Goal: Book appointment/travel/reservation

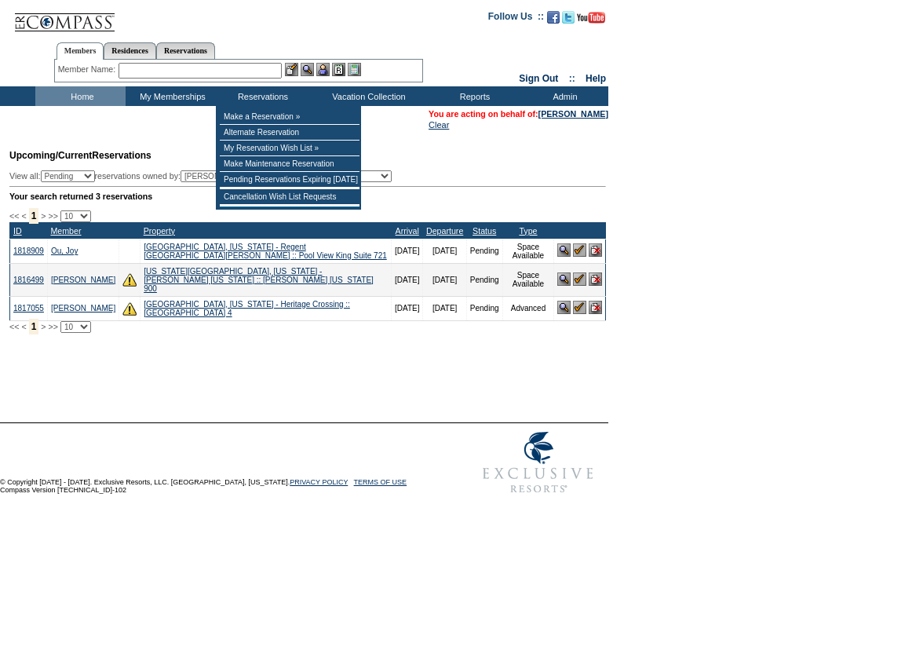
click at [268, 64] on input "text" at bounding box center [200, 71] width 163 height 16
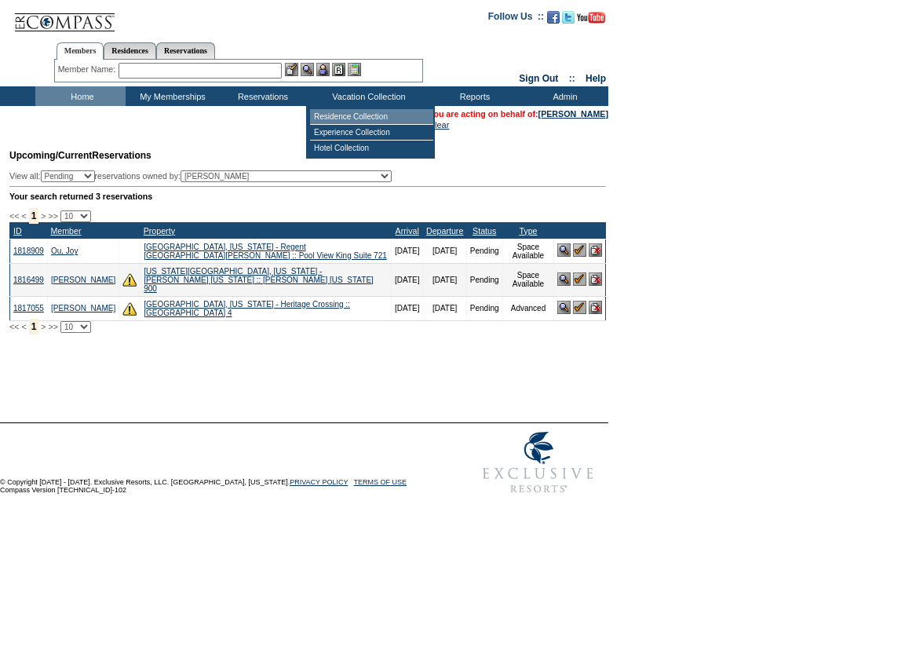
click at [374, 114] on td "Residence Collection" at bounding box center [371, 117] width 123 height 16
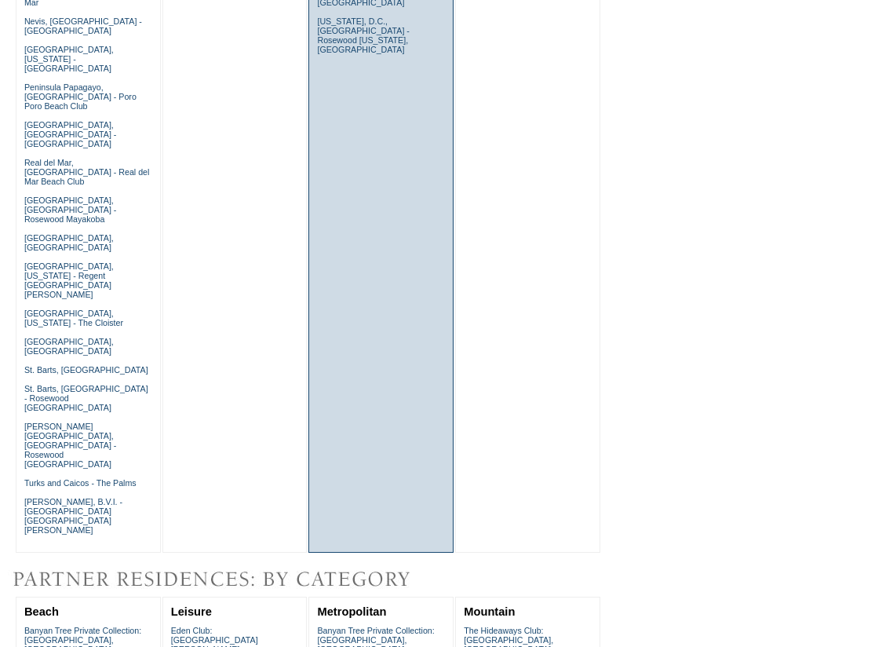
scroll to position [1221, 0]
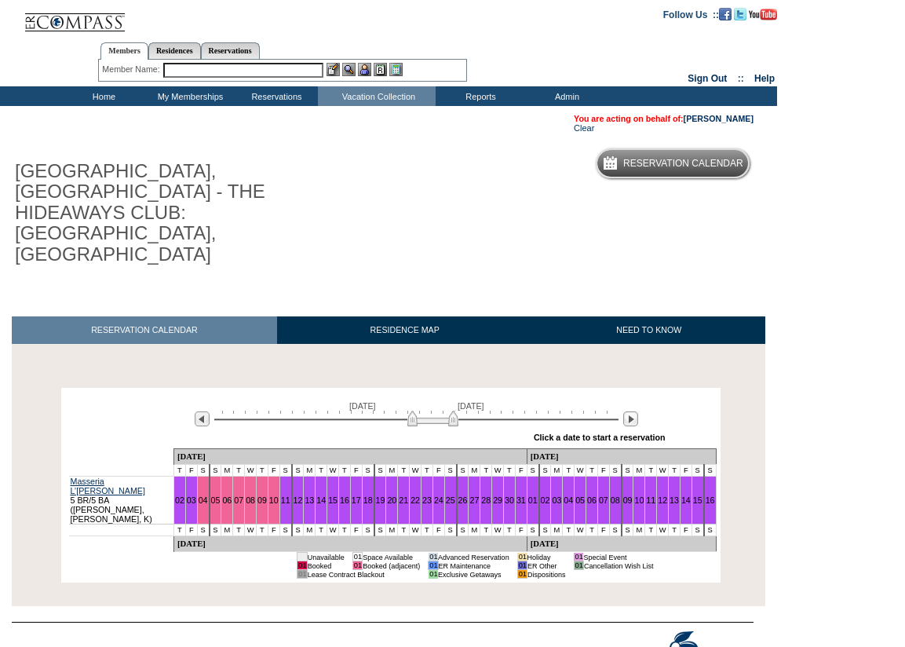
drag, startPoint x: 373, startPoint y: 360, endPoint x: 448, endPoint y: 364, distance: 75.4
click at [448, 410] on img at bounding box center [432, 418] width 51 height 16
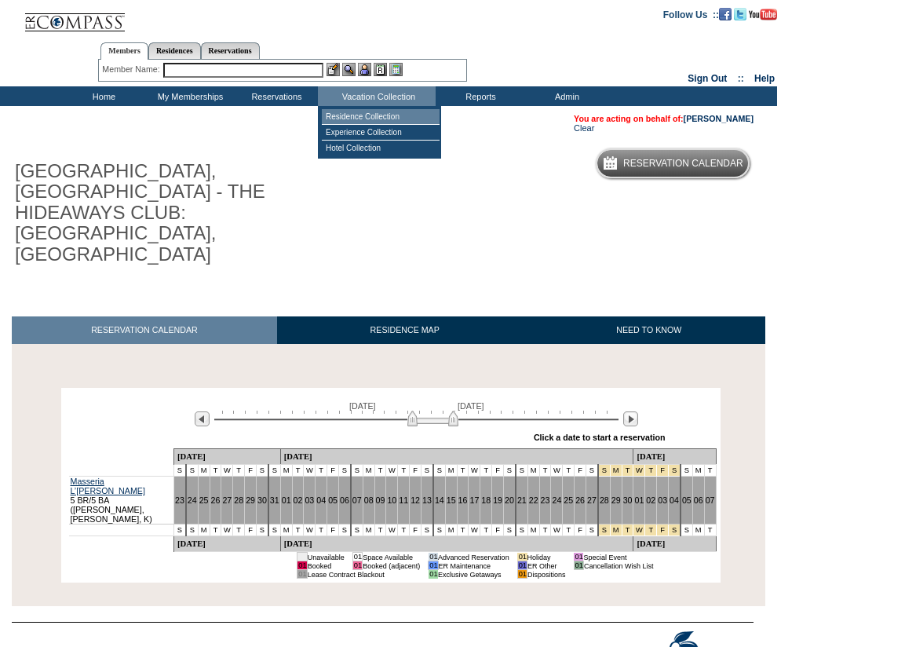
click at [388, 116] on td "Residence Collection" at bounding box center [381, 117] width 118 height 16
